Goal: Task Accomplishment & Management: Manage account settings

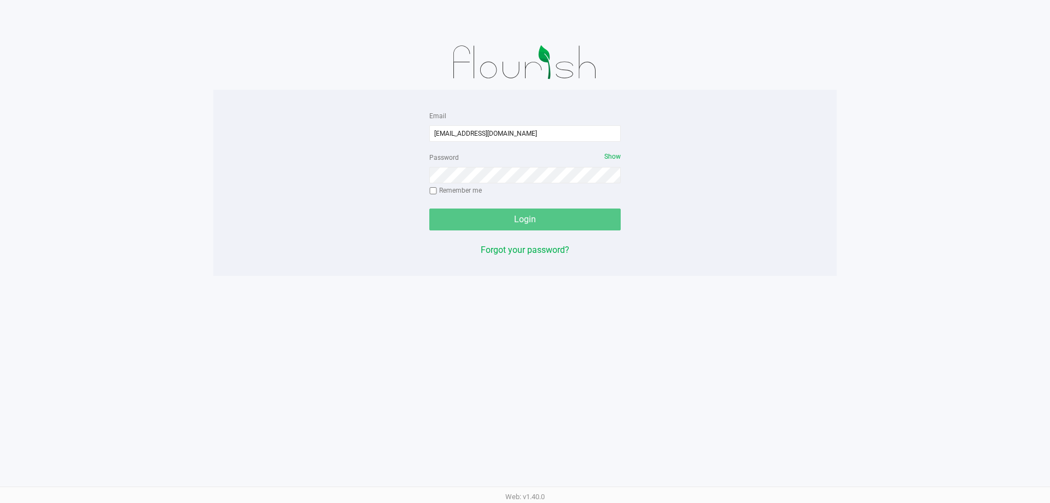
type input "[EMAIL_ADDRESS][DOMAIN_NAME]"
click at [429, 208] on button "Login" at bounding box center [524, 219] width 191 height 22
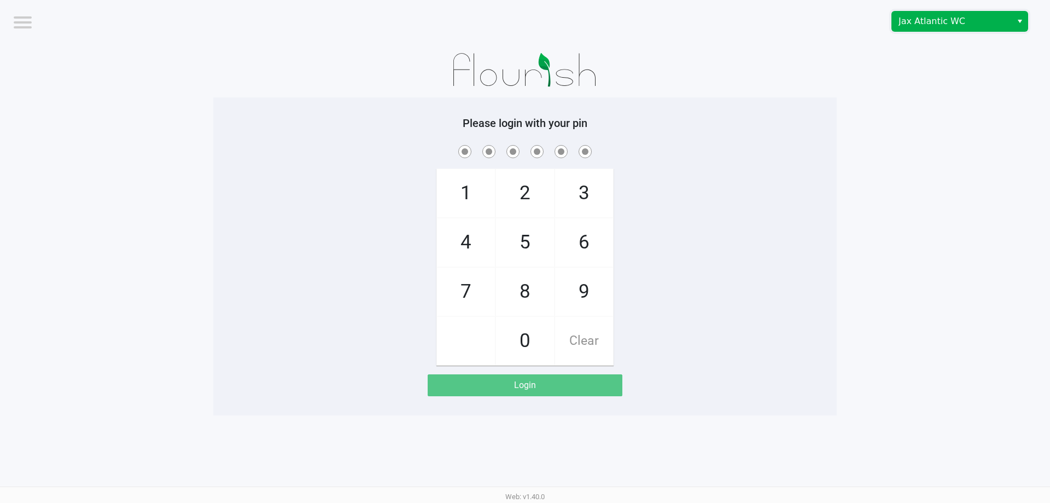
click at [953, 15] on span "Jax Atlantic WC" at bounding box center [952, 21] width 107 height 13
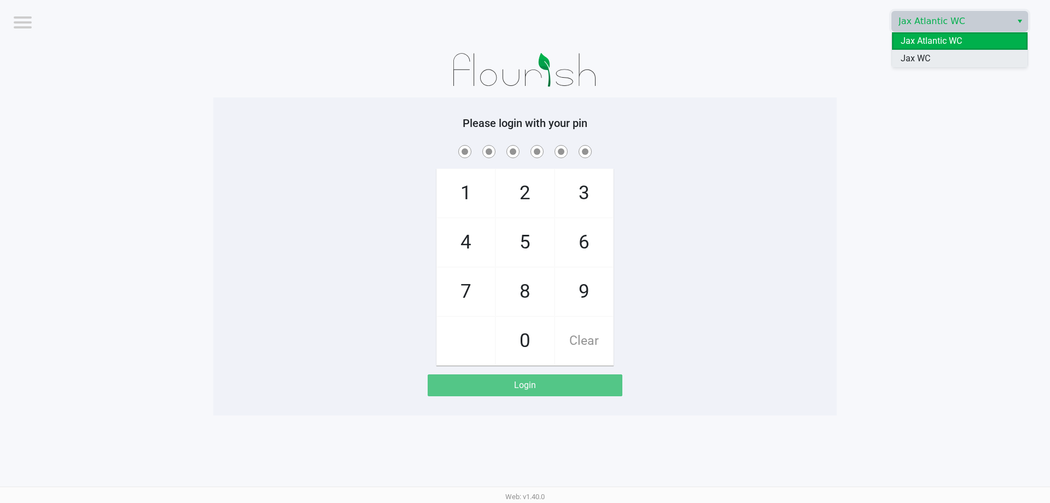
click at [928, 59] on span "Jax WC" at bounding box center [916, 58] width 30 height 13
checkbox input "true"
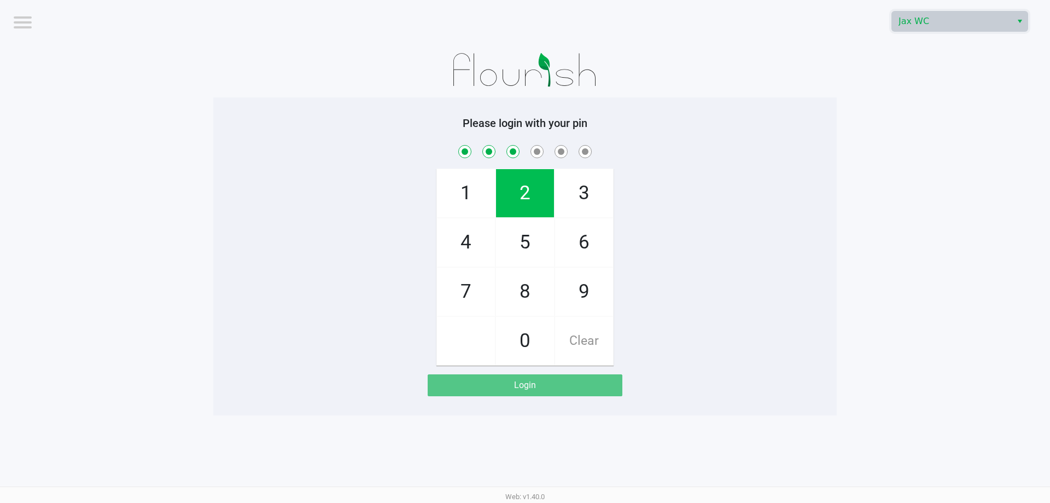
checkbox input "true"
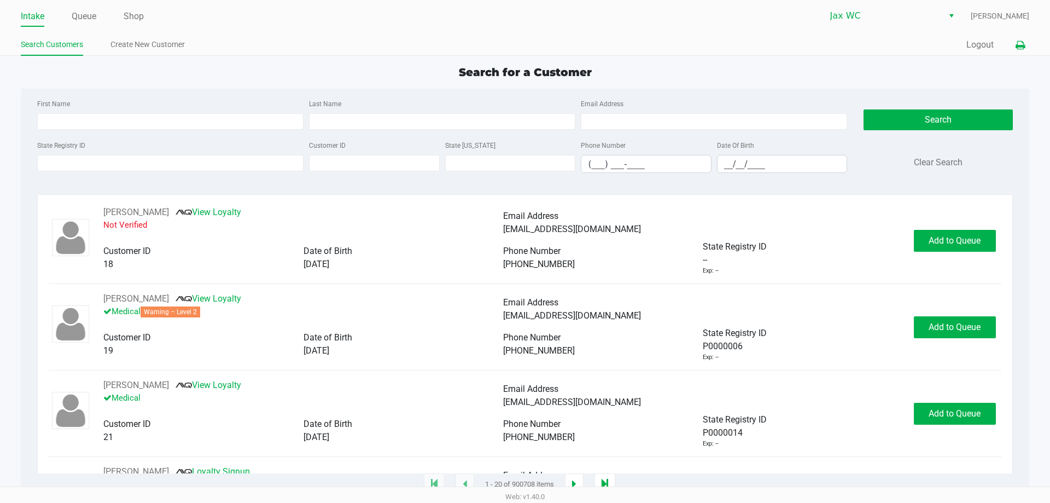
click at [1016, 45] on icon at bounding box center [1020, 46] width 9 height 8
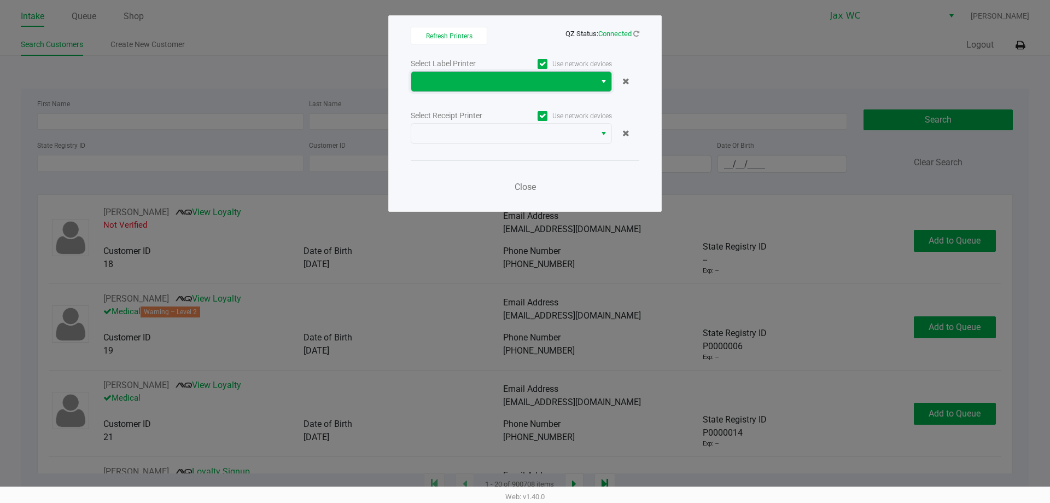
click at [424, 90] on span at bounding box center [503, 82] width 184 height 20
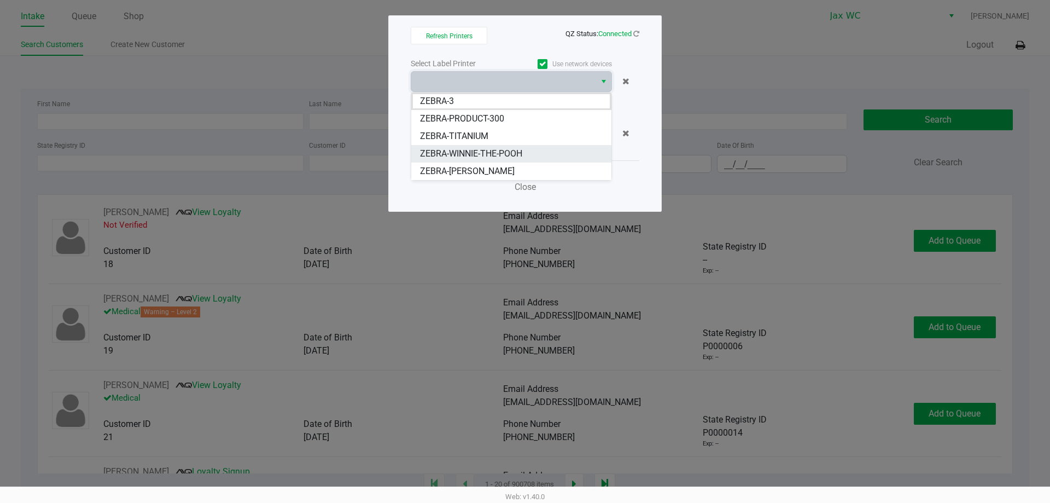
click at [427, 154] on span "ZEBRA-WINNIE-THE-POOH" at bounding box center [471, 153] width 102 height 13
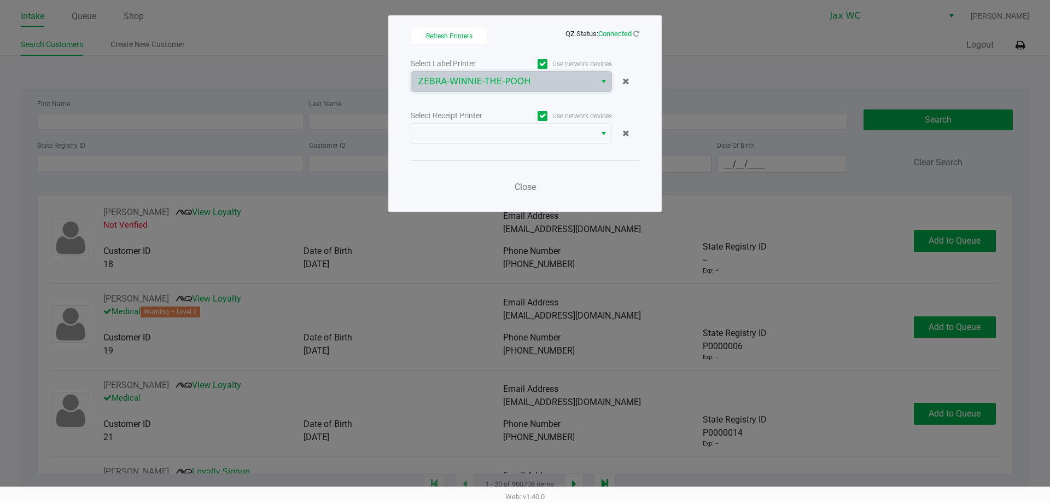
click at [435, 146] on div "Select Label Printer Use network devices ZEBRA-WINNIE-THE-POOH Select Receipt P…" at bounding box center [525, 128] width 229 height 144
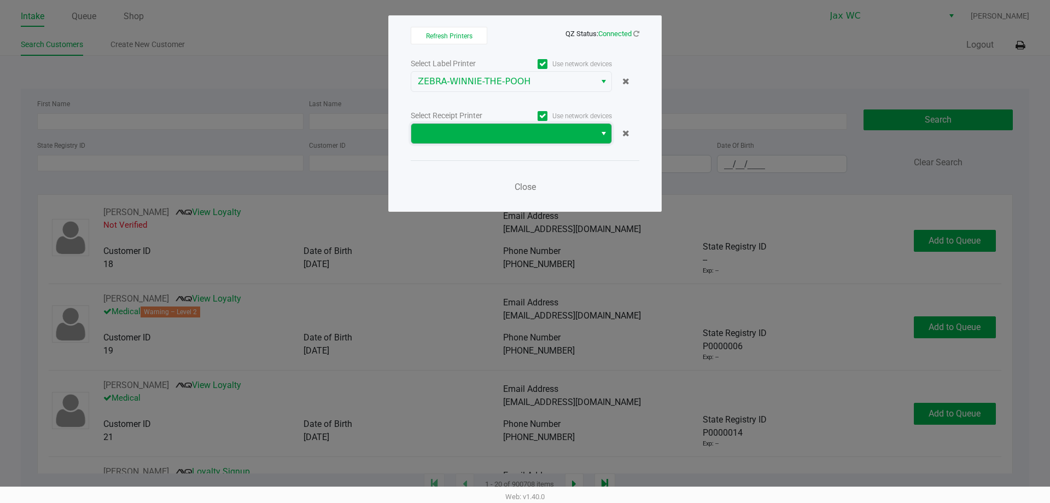
click at [439, 138] on span at bounding box center [503, 133] width 171 height 13
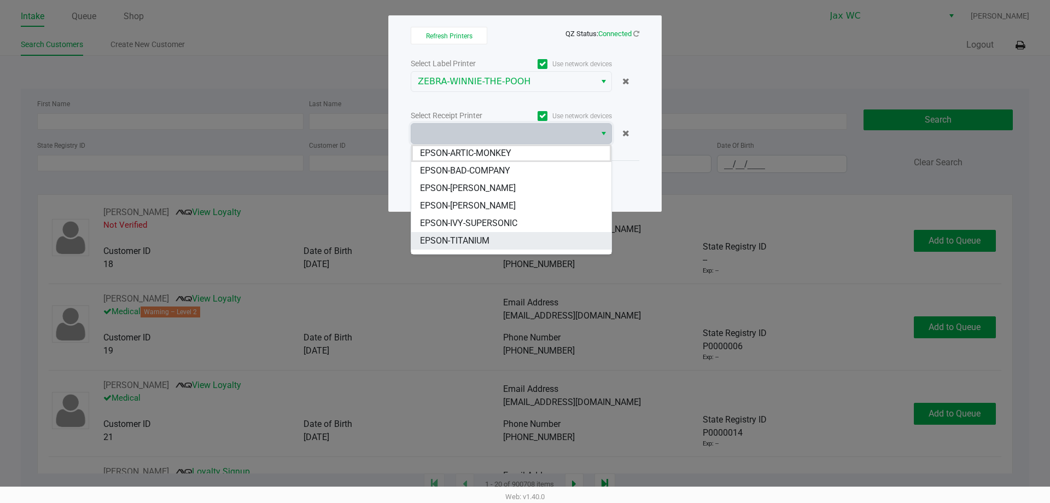
scroll to position [13, 0]
click at [447, 242] on span "EPSON-WINNIE-THE-POOH" at bounding box center [471, 244] width 103 height 13
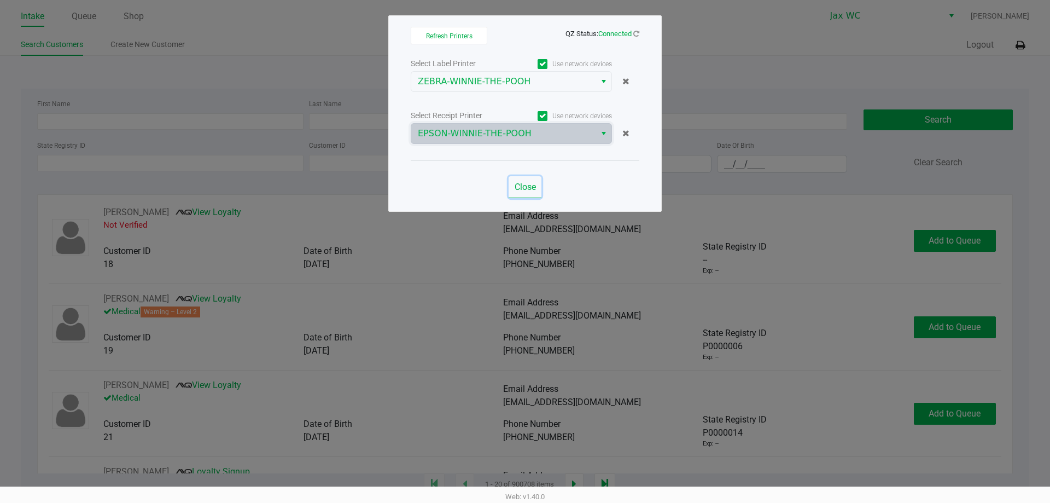
click at [531, 188] on span "Close" at bounding box center [525, 187] width 21 height 10
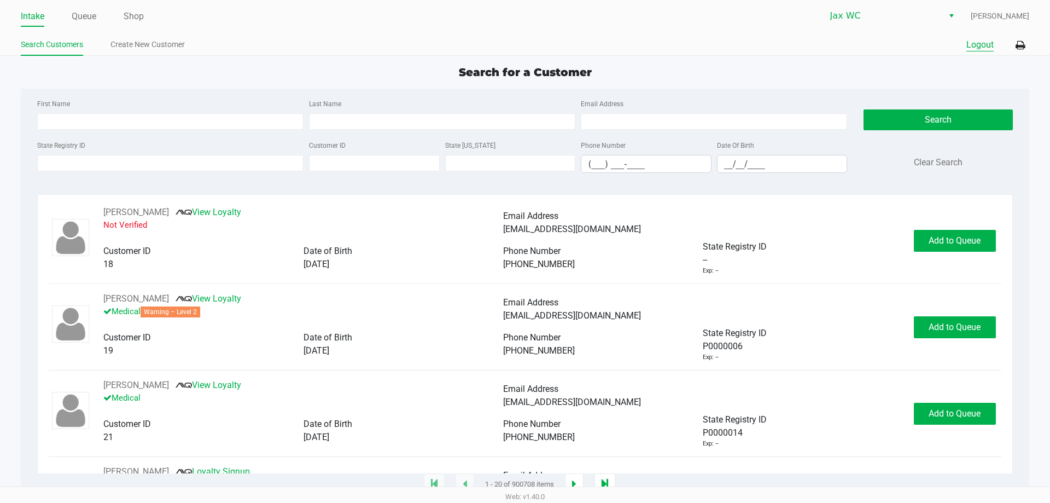
click at [992, 45] on button "Logout" at bounding box center [980, 44] width 27 height 13
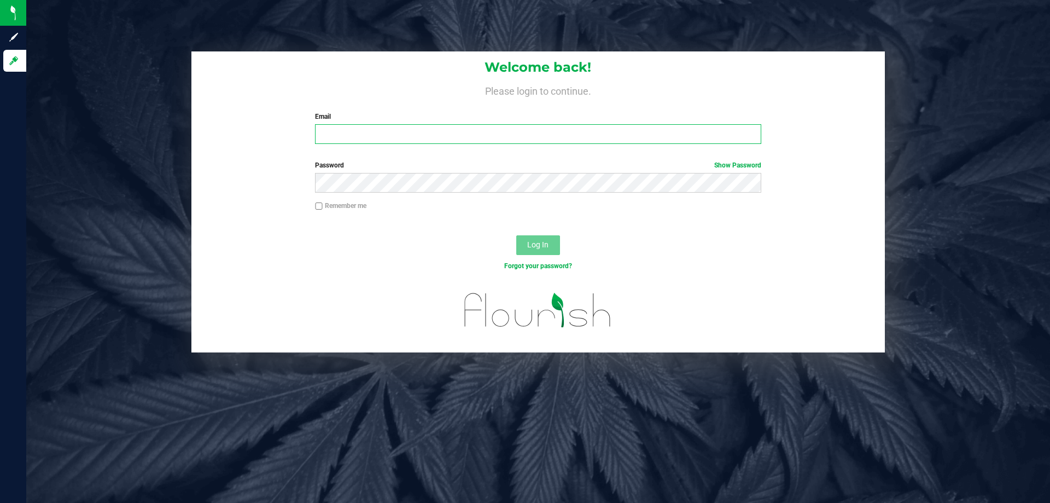
click at [383, 134] on input "Email" at bounding box center [538, 134] width 446 height 20
type input "[EMAIL_ADDRESS][DOMAIN_NAME]"
click at [516, 235] on button "Log In" at bounding box center [538, 245] width 44 height 20
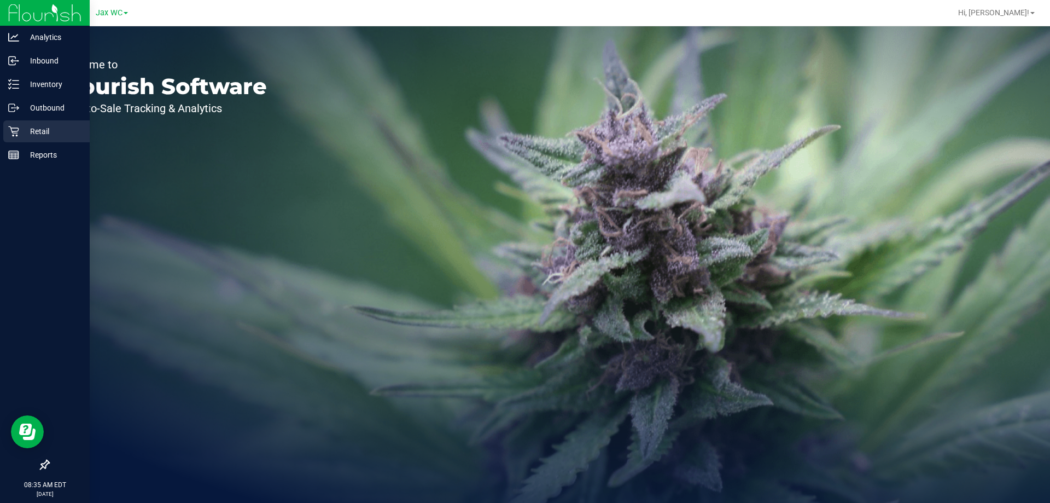
click at [22, 131] on p "Retail" at bounding box center [52, 131] width 66 height 13
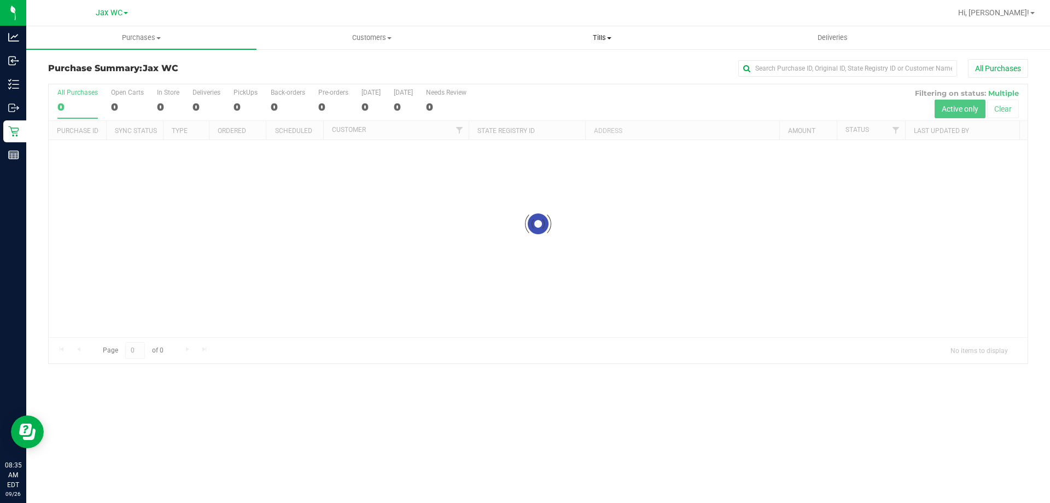
click at [602, 36] on span "Tills" at bounding box center [601, 38] width 229 height 10
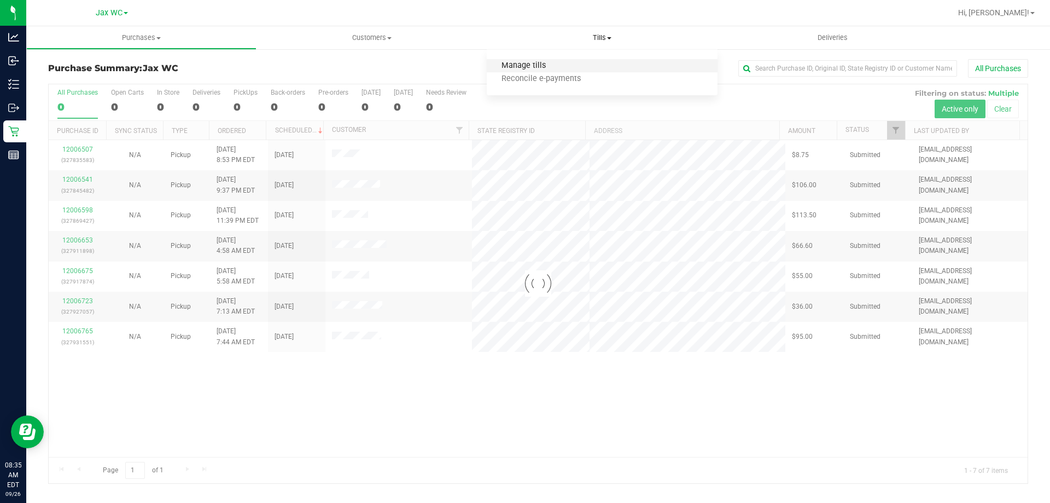
click at [522, 67] on span "Manage tills" at bounding box center [524, 65] width 74 height 9
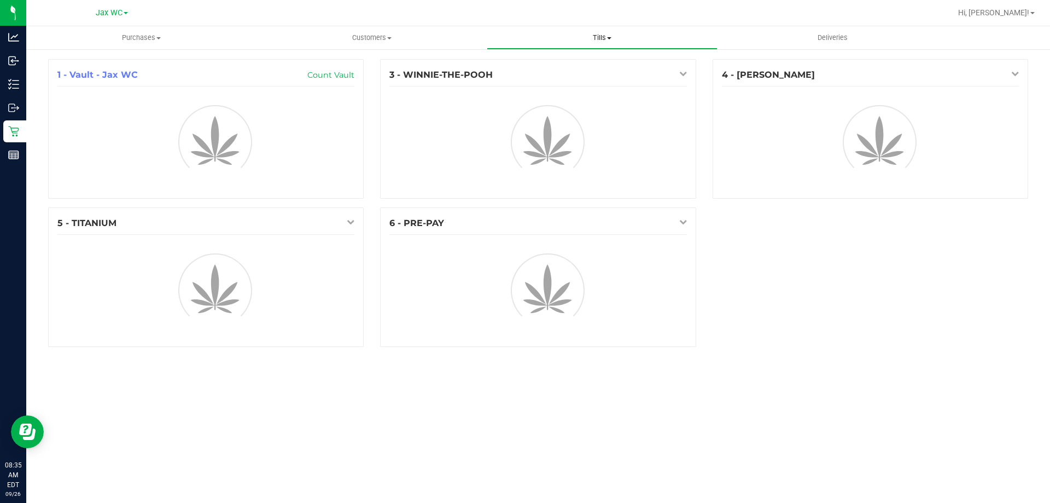
click at [594, 35] on span "Tills" at bounding box center [601, 38] width 229 height 10
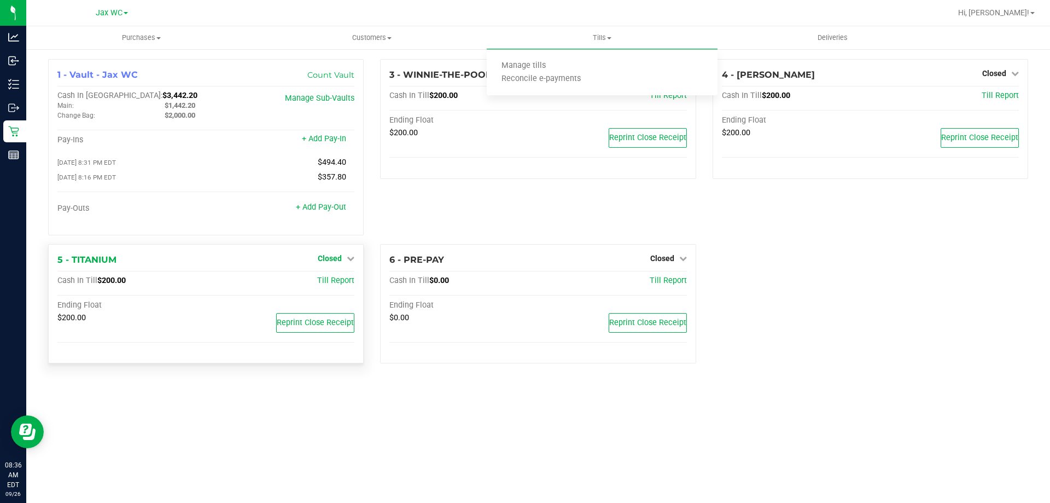
click at [323, 218] on div "Pay-Outs + Add Pay-Out" at bounding box center [205, 210] width 297 height 15
click at [328, 262] on span "Closed" at bounding box center [330, 258] width 24 height 9
click at [331, 279] on link "Open Till" at bounding box center [329, 280] width 29 height 9
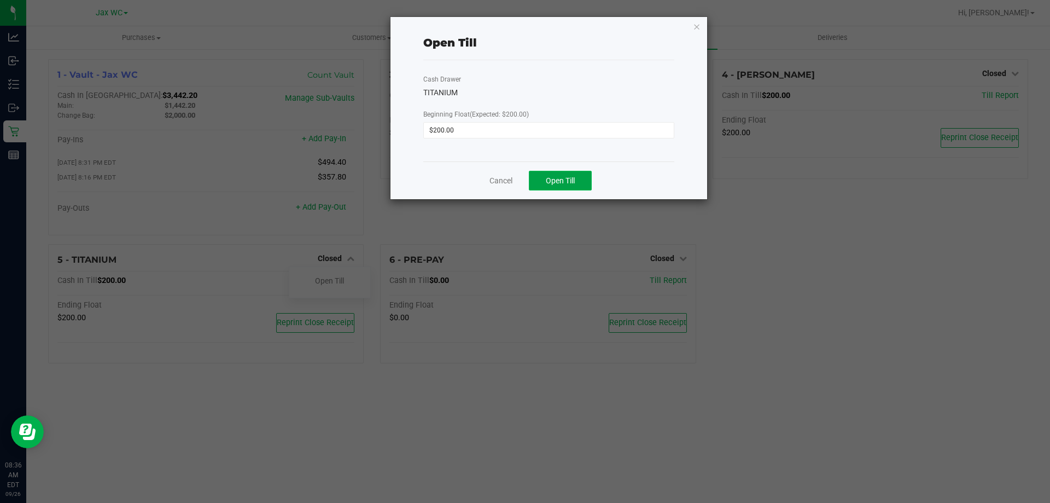
click at [550, 179] on span "Open Till" at bounding box center [560, 180] width 29 height 9
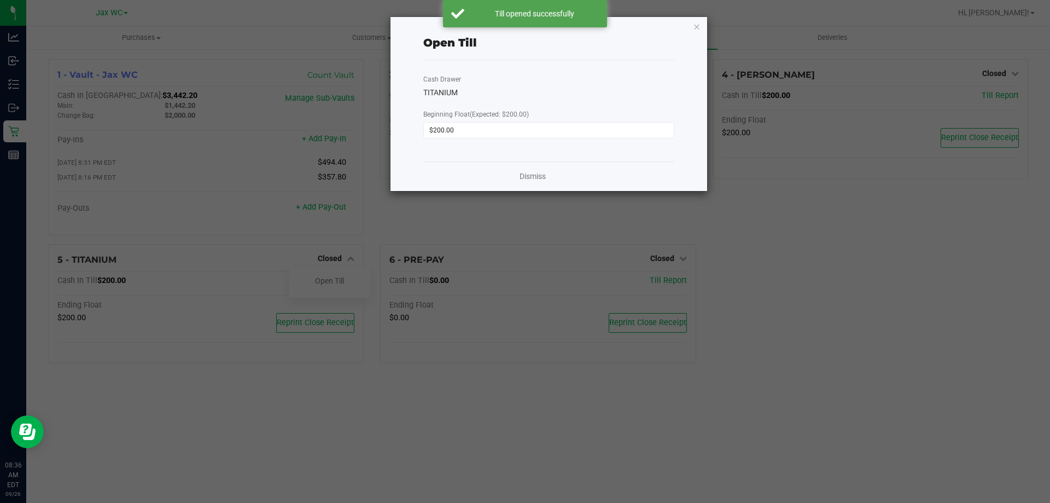
click at [529, 168] on div "Dismiss" at bounding box center [548, 176] width 251 height 30
click at [517, 180] on div "Dismiss" at bounding box center [548, 176] width 251 height 30
click at [531, 172] on link "Dismiss" at bounding box center [533, 176] width 26 height 11
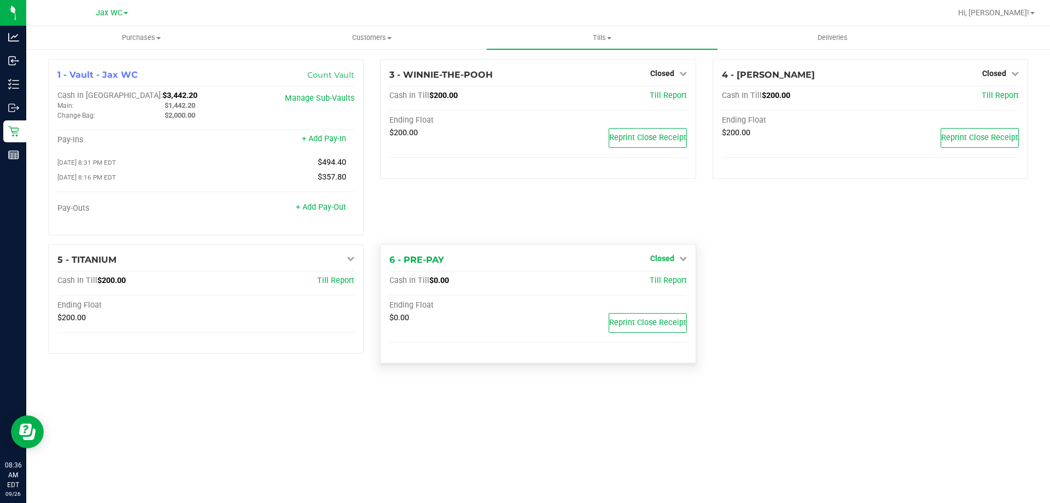
click at [685, 262] on icon at bounding box center [683, 258] width 8 height 8
click at [670, 280] on link "Open Till" at bounding box center [662, 280] width 29 height 9
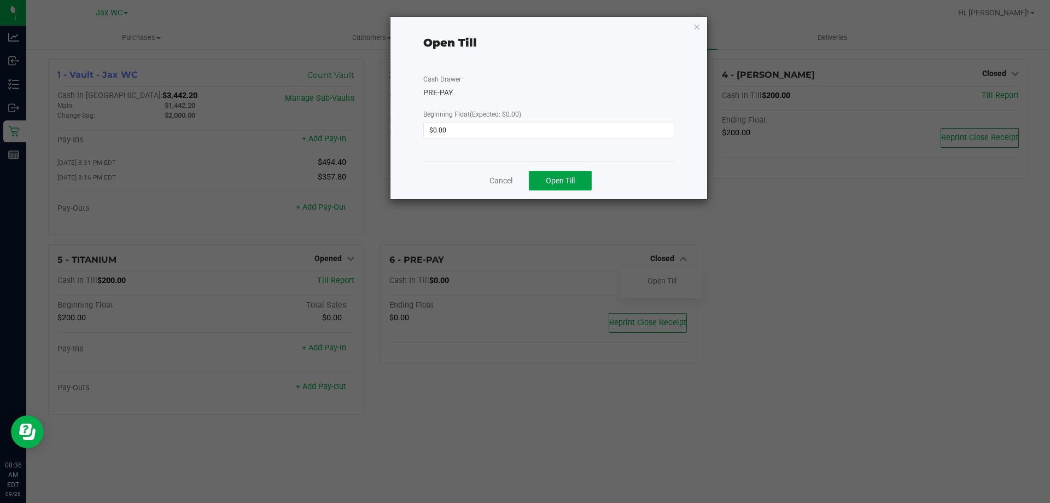
click at [565, 181] on span "Open Till" at bounding box center [560, 180] width 29 height 9
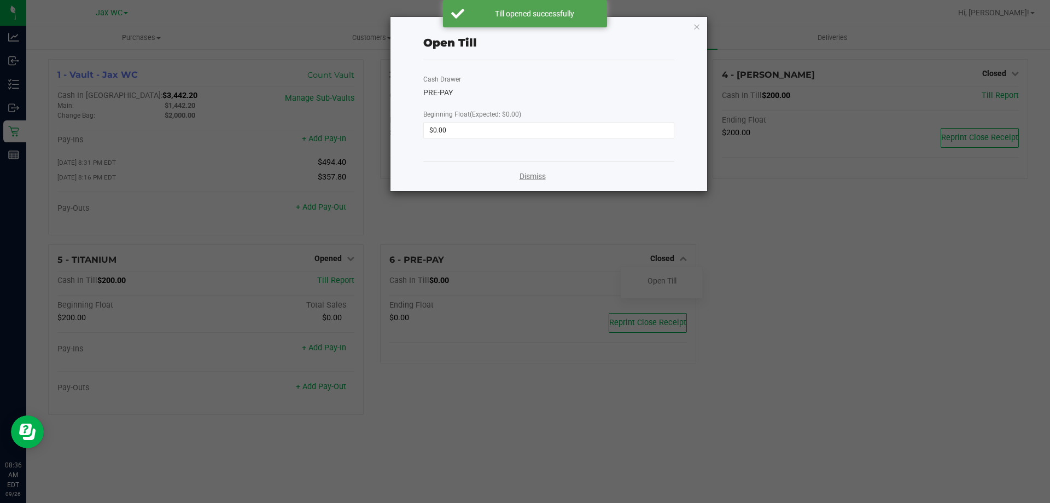
click at [536, 176] on link "Dismiss" at bounding box center [533, 176] width 26 height 11
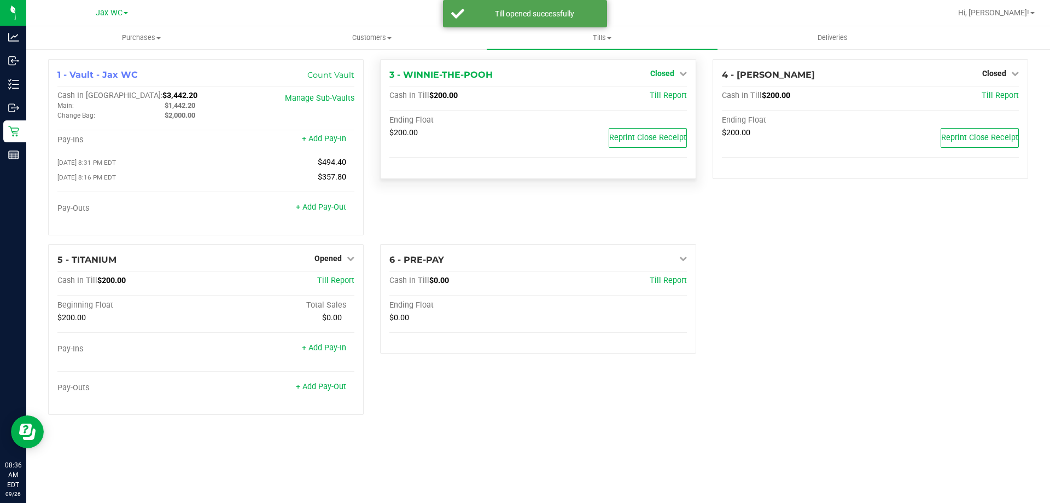
click at [677, 70] on link "Closed" at bounding box center [668, 73] width 37 height 9
click at [670, 101] on link "Open Till" at bounding box center [662, 96] width 29 height 9
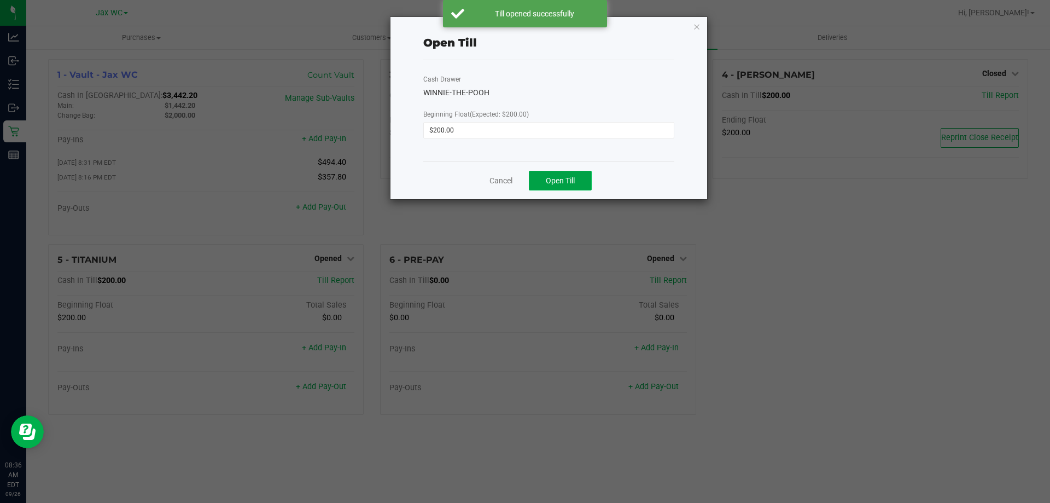
click at [572, 185] on span "Open Till" at bounding box center [560, 180] width 29 height 9
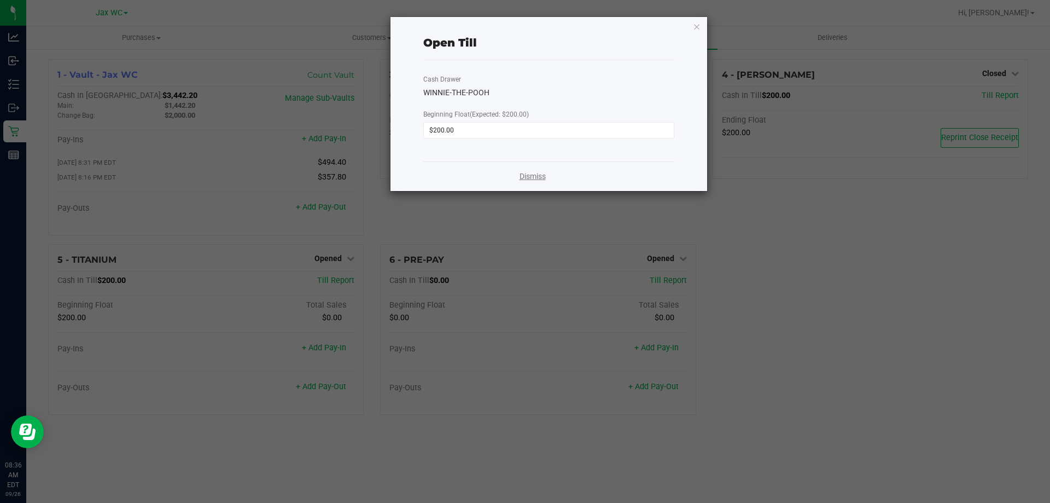
click at [525, 172] on link "Dismiss" at bounding box center [533, 176] width 26 height 11
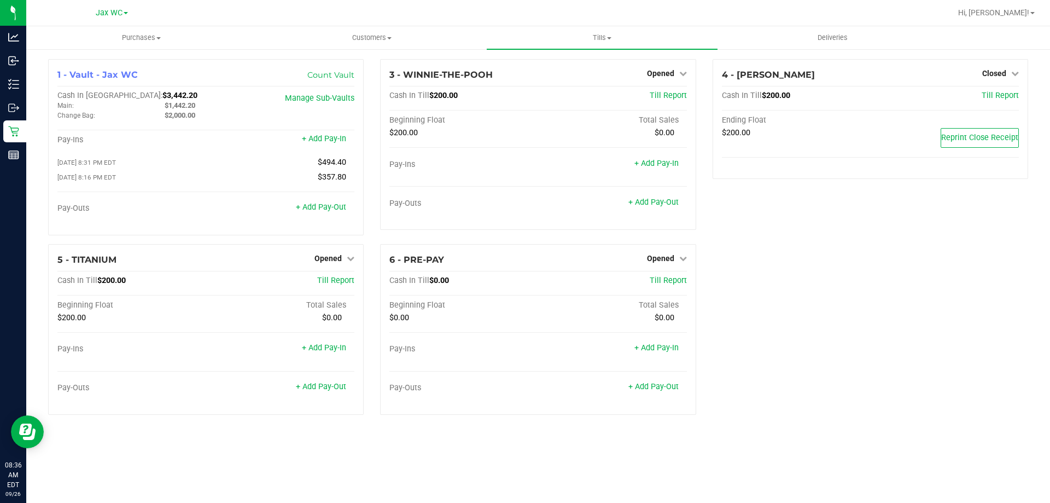
click at [28, 127] on div "1 - Vault - Jax WC Count Vault Cash In Vault: $3,442.20 Main: $1,442.20 Change …" at bounding box center [538, 241] width 1024 height 386
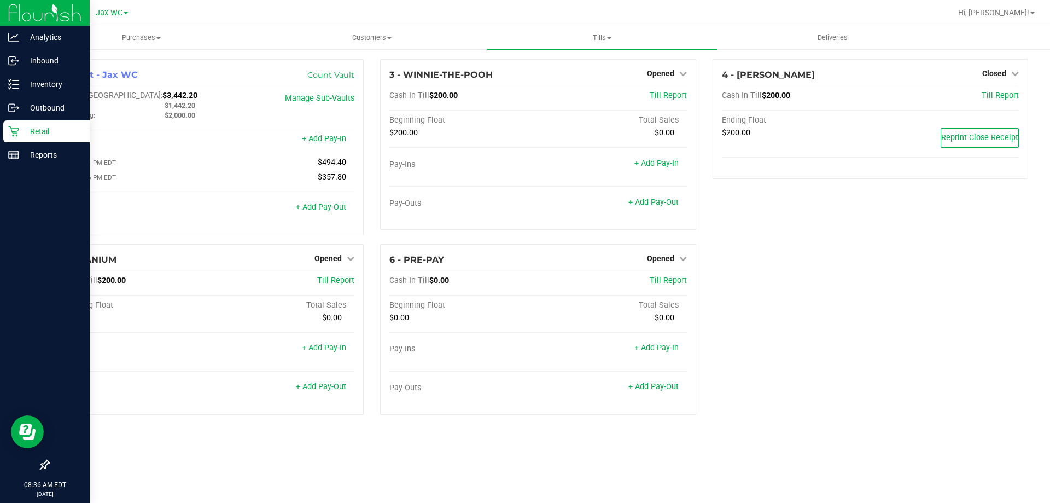
click at [25, 133] on p "Retail" at bounding box center [52, 131] width 66 height 13
